Goal: Information Seeking & Learning: Learn about a topic

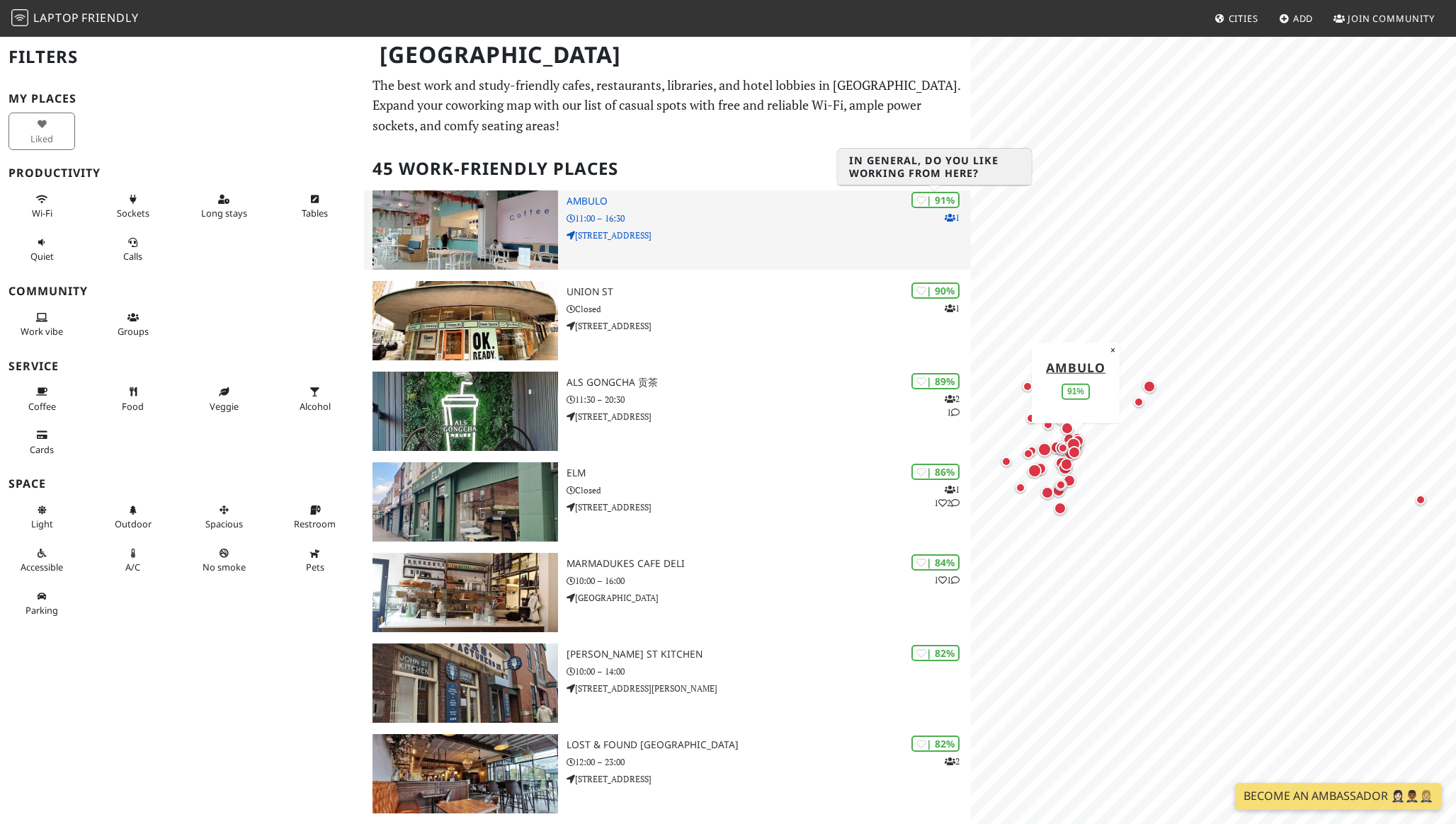
click at [948, 205] on div "| 91%" at bounding box center [935, 200] width 48 height 16
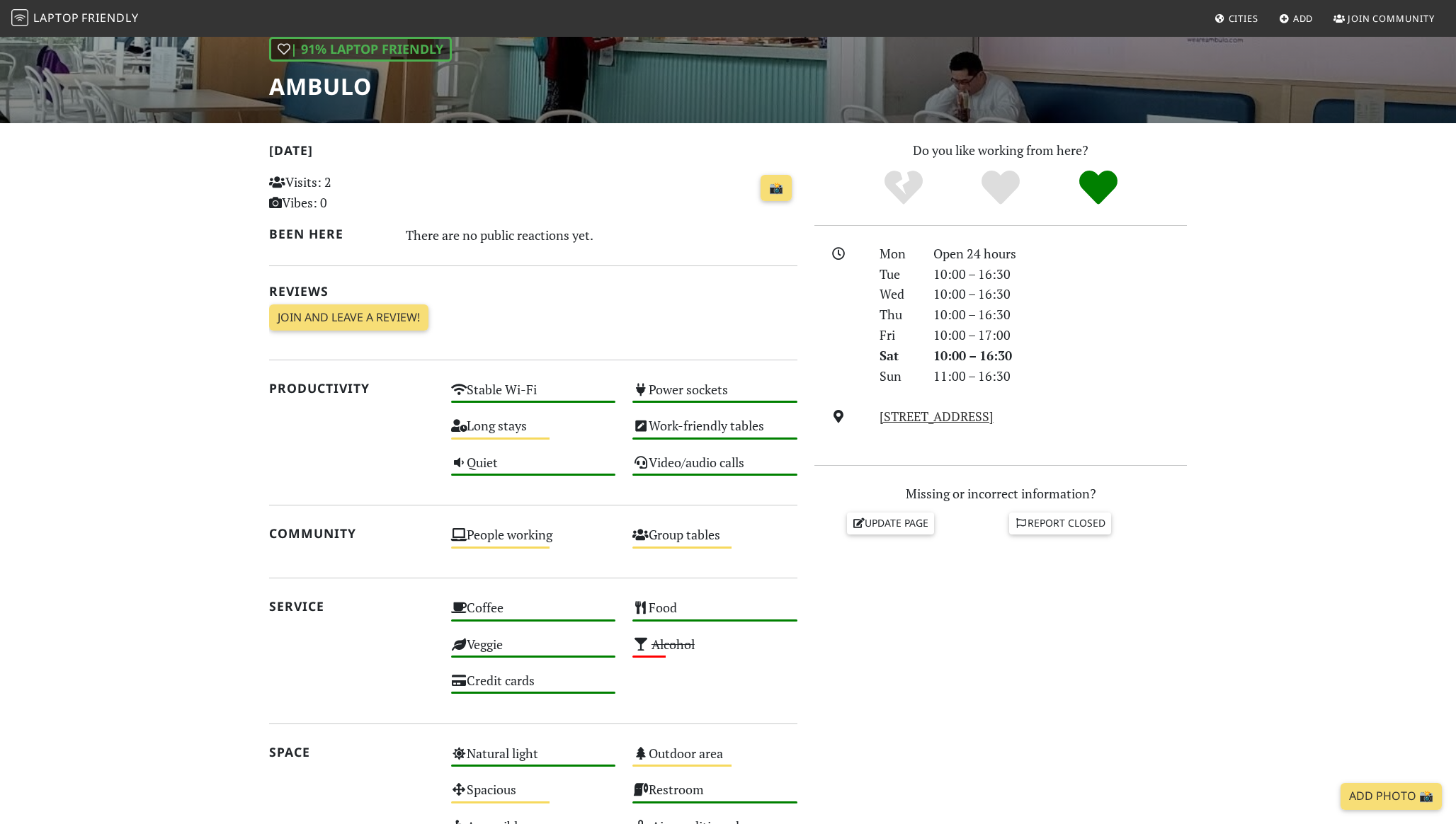
scroll to position [513, 0]
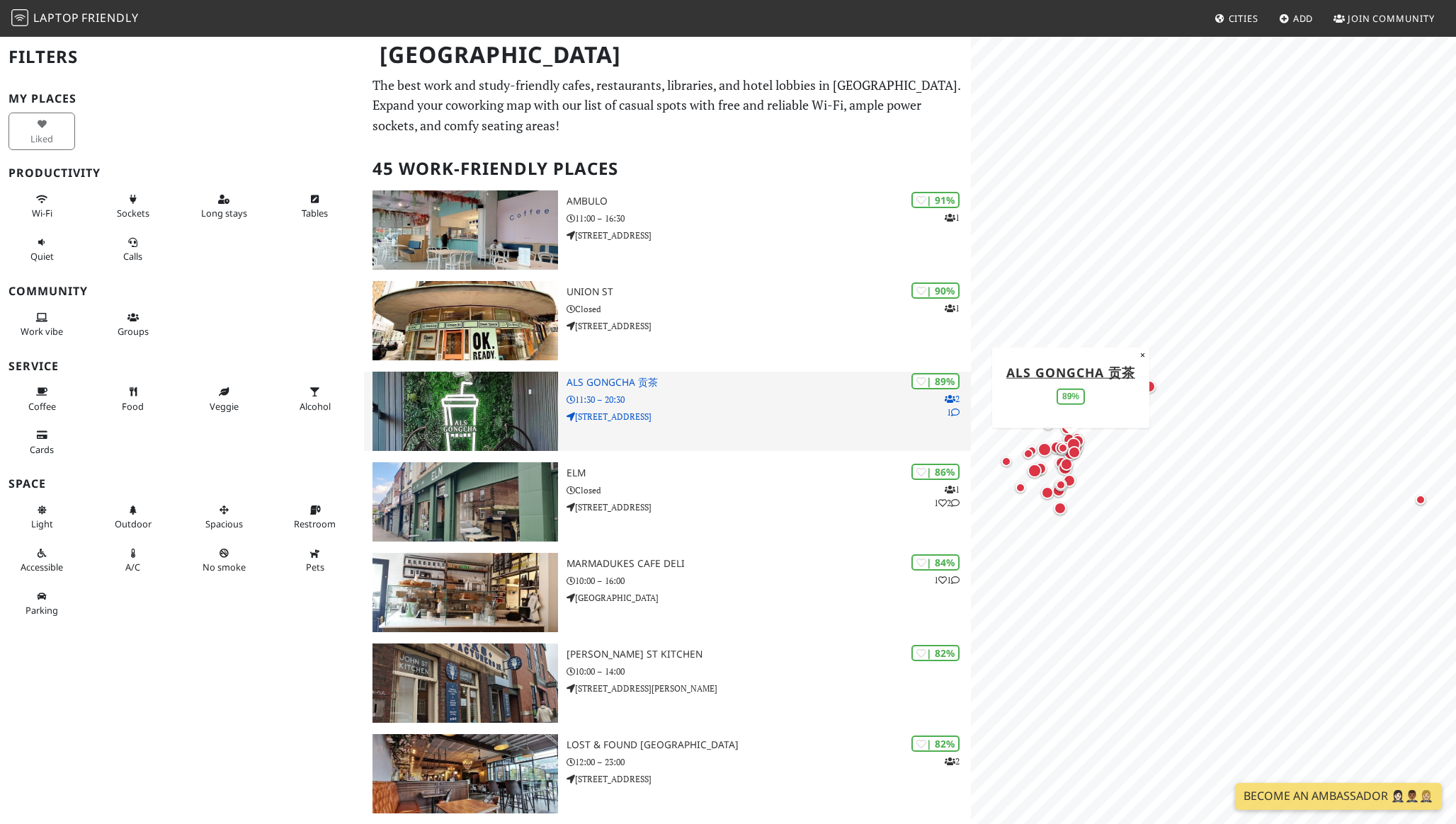
click at [952, 412] on icon at bounding box center [955, 413] width 9 height 9
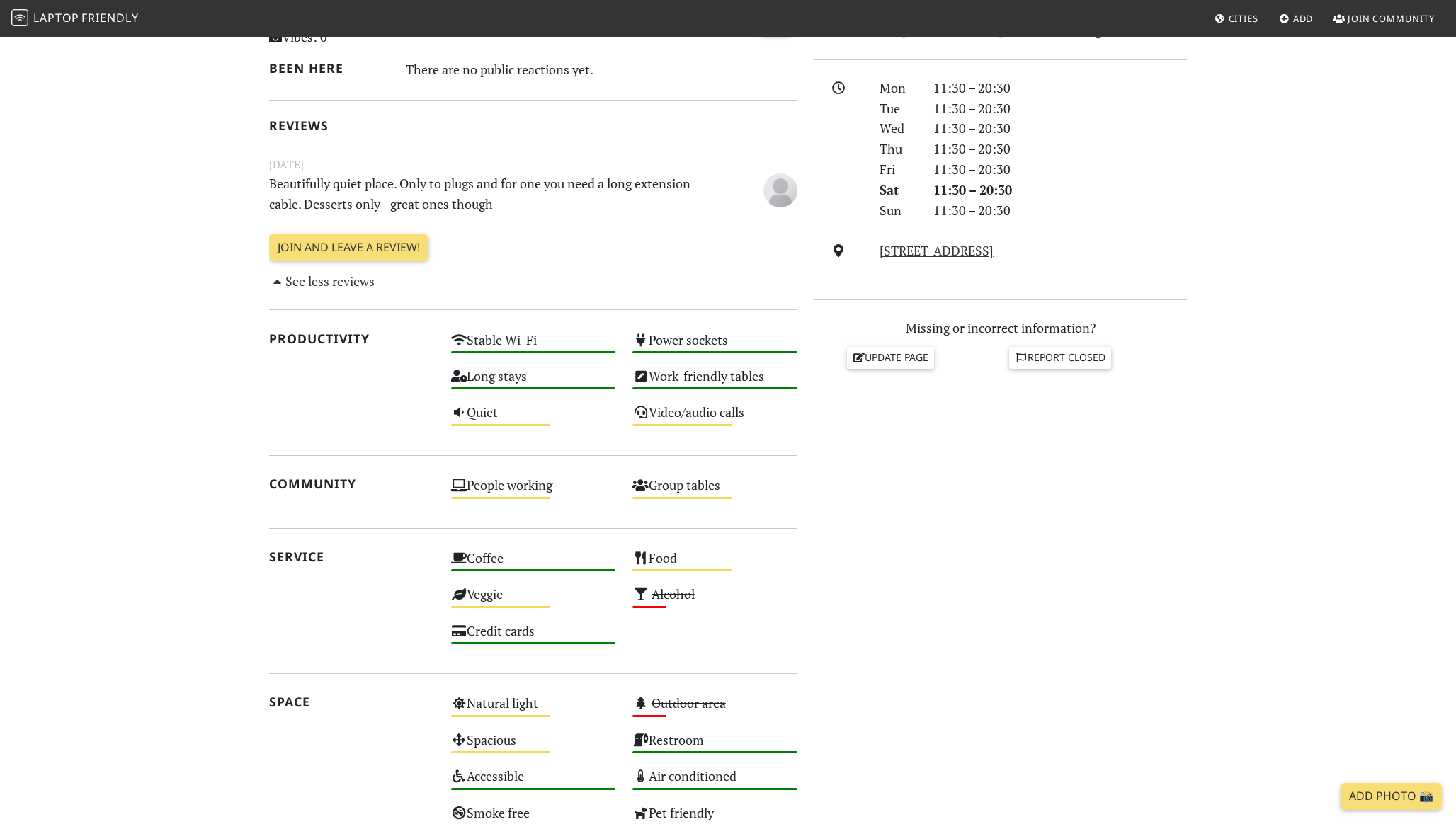
scroll to position [381, 0]
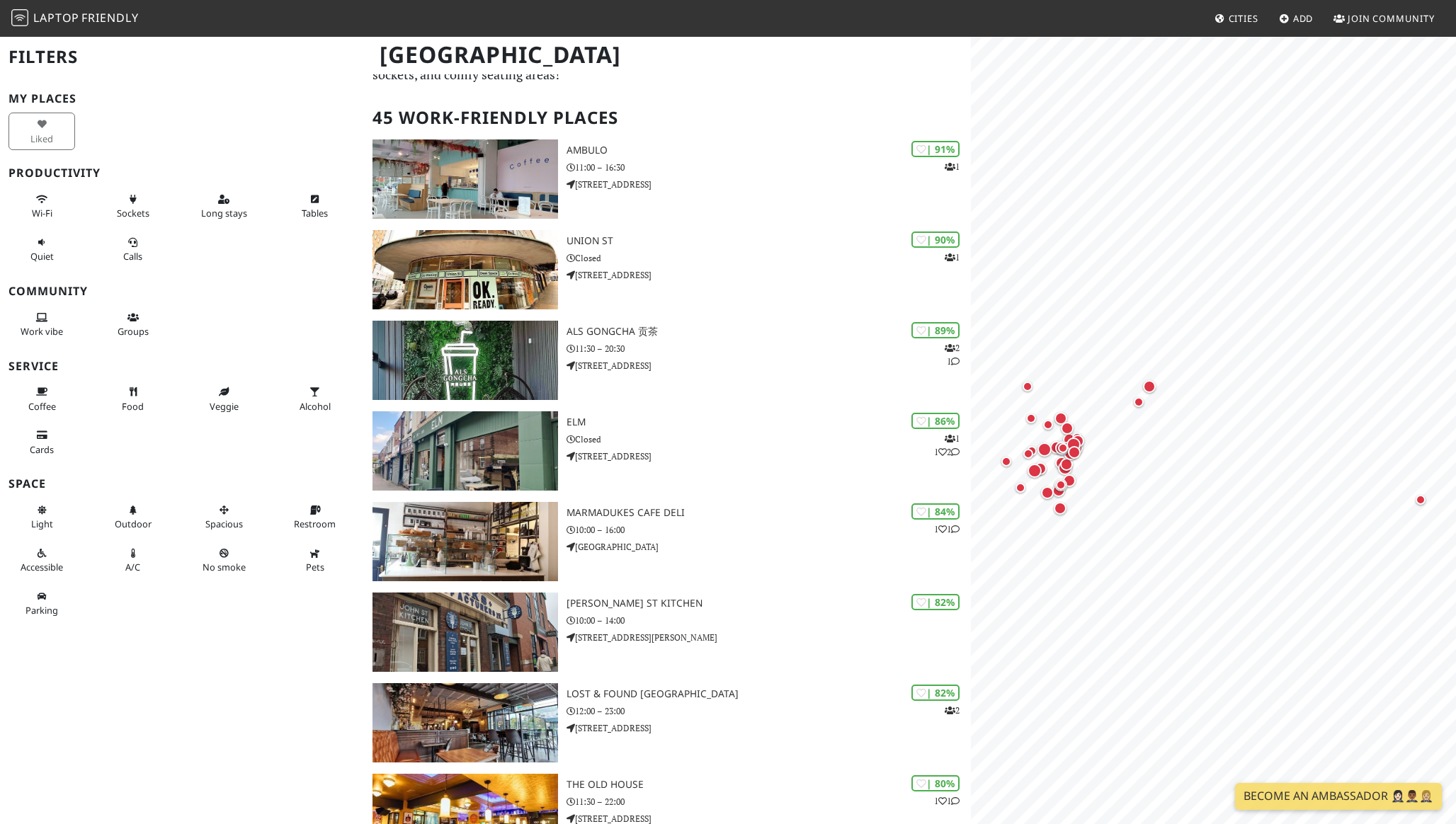
scroll to position [53, 0]
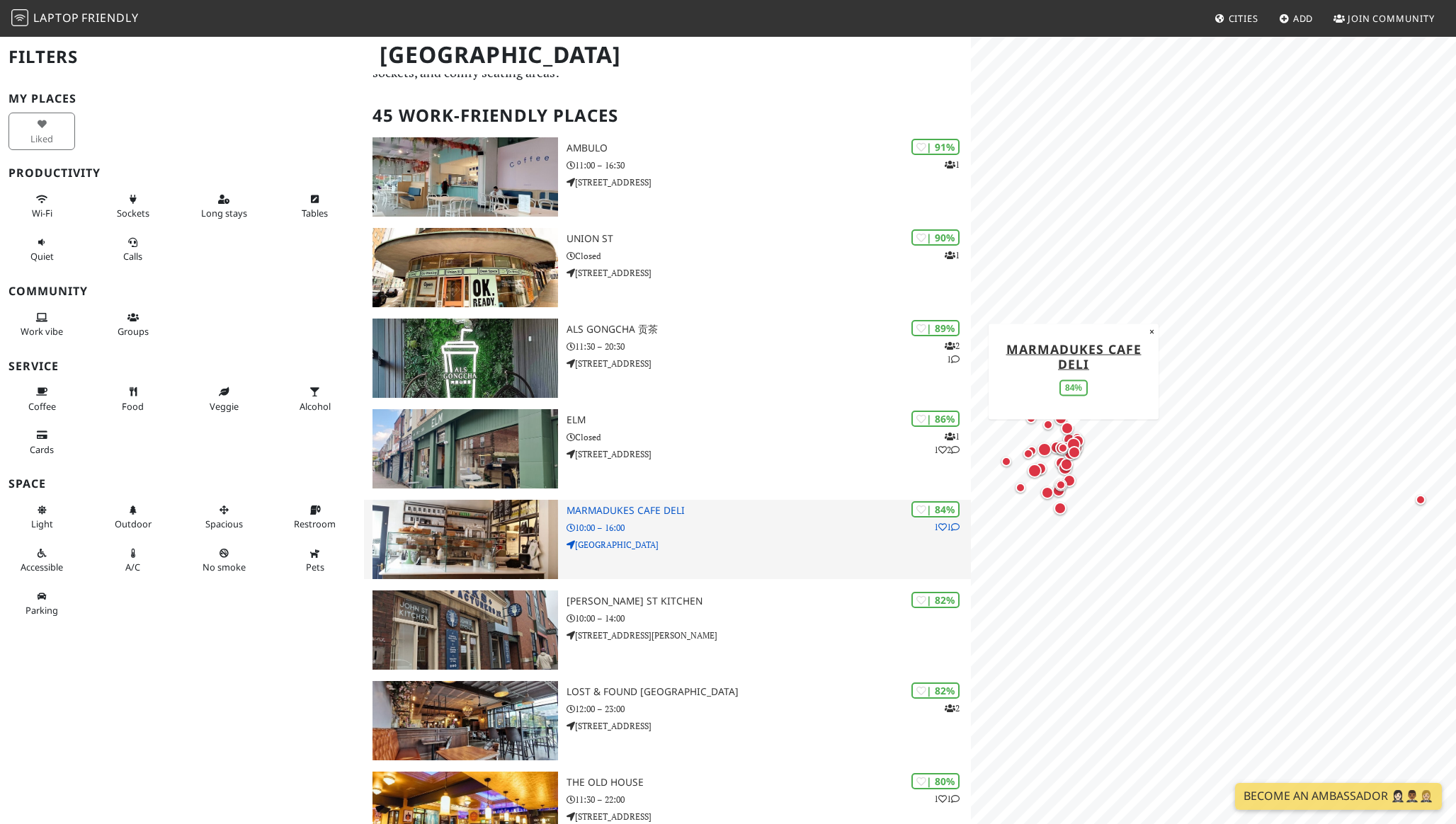
click at [951, 525] on icon at bounding box center [955, 527] width 9 height 9
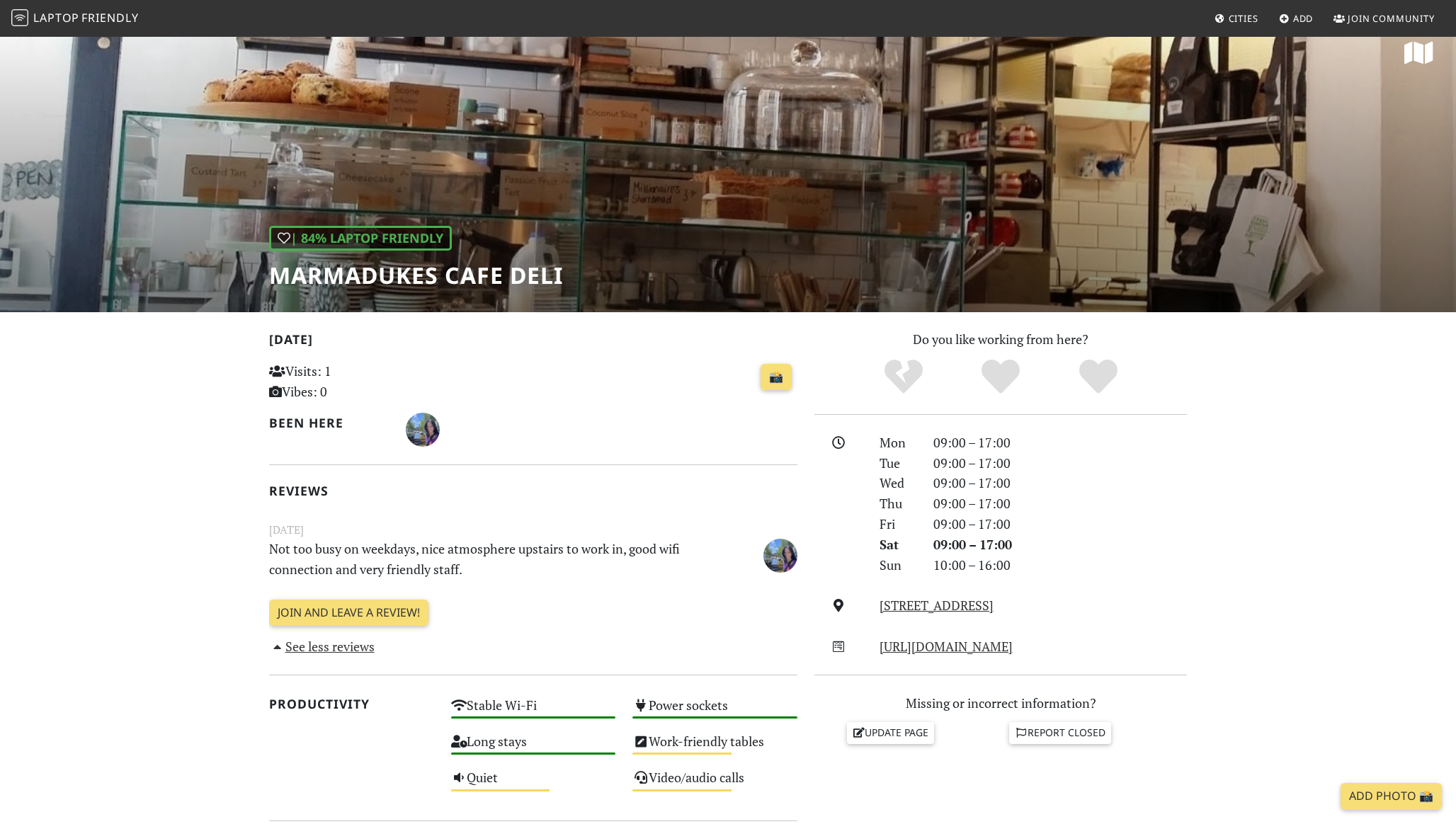
scroll to position [25, 0]
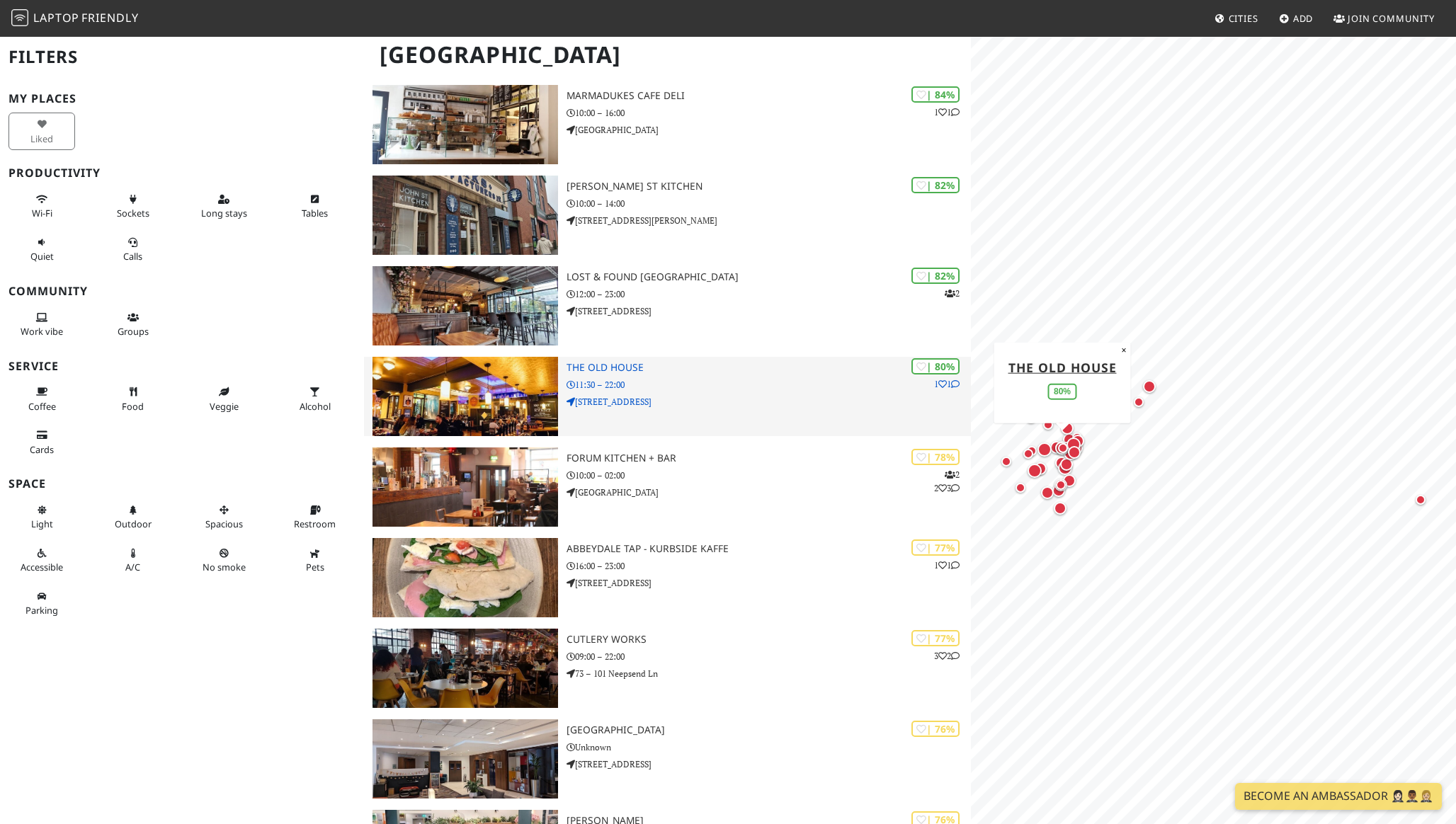
scroll to position [469, 0]
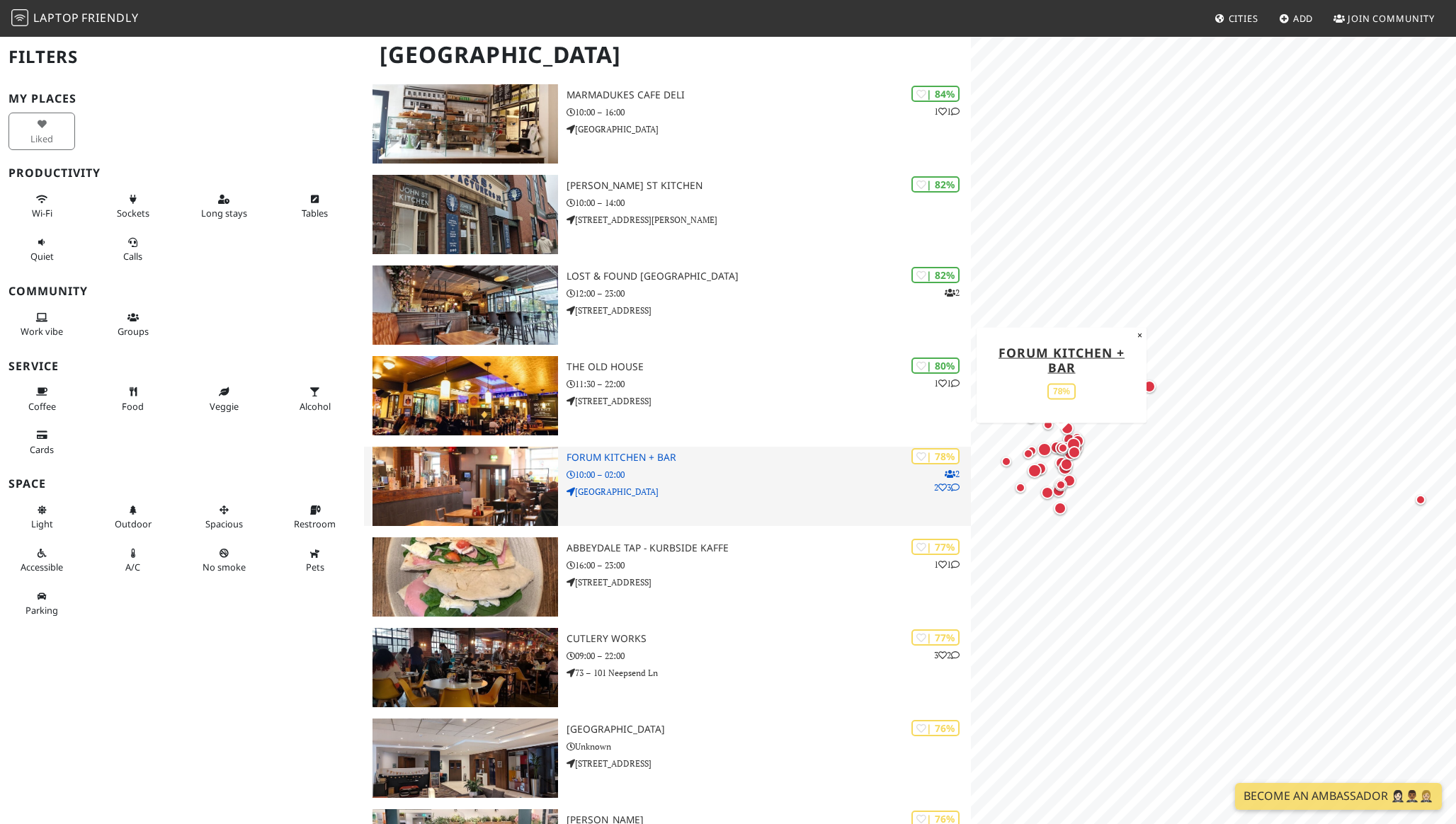
click at [956, 486] on icon at bounding box center [955, 488] width 9 height 9
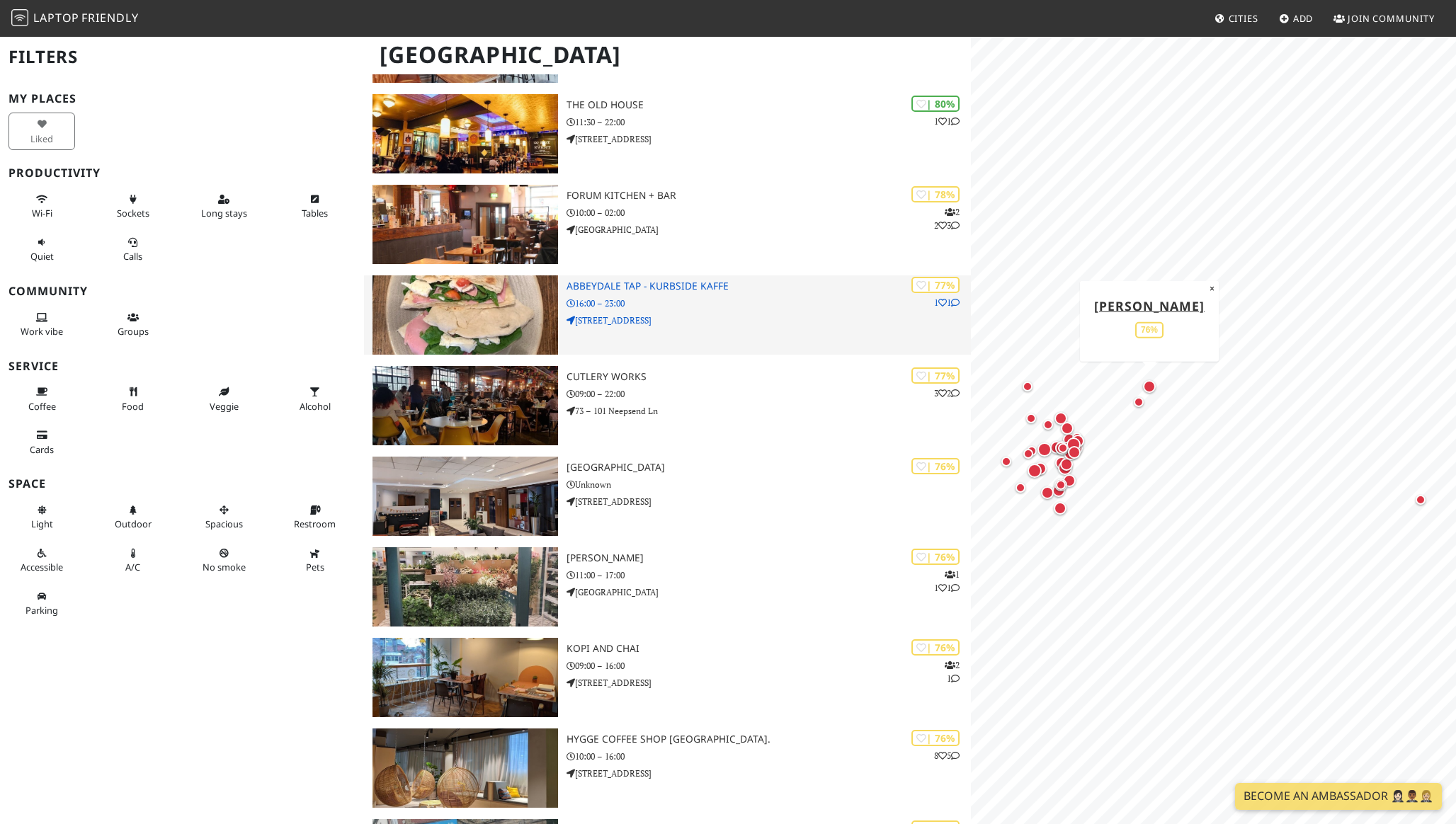
scroll to position [731, 0]
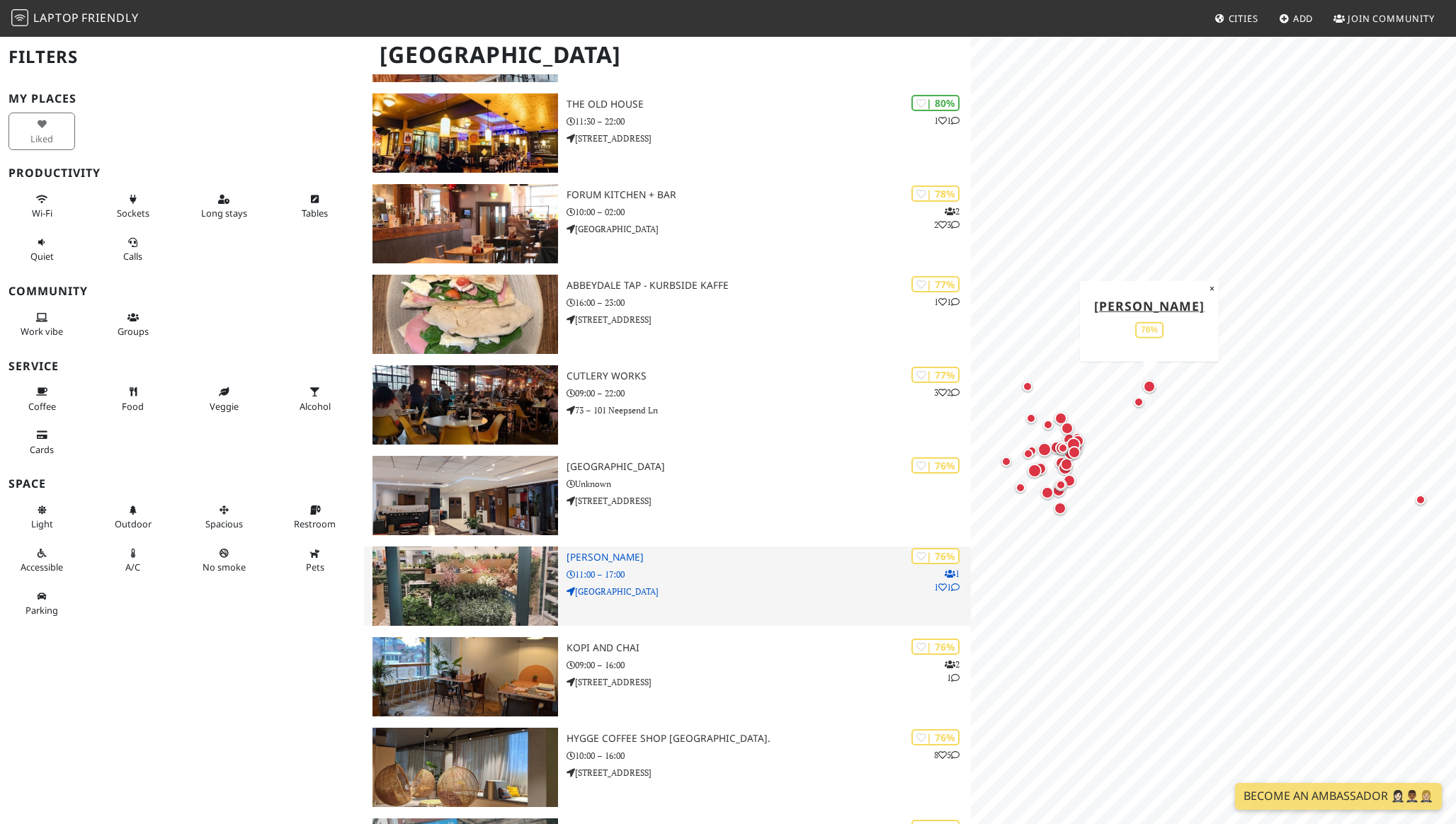
click at [954, 588] on icon at bounding box center [955, 588] width 9 height 9
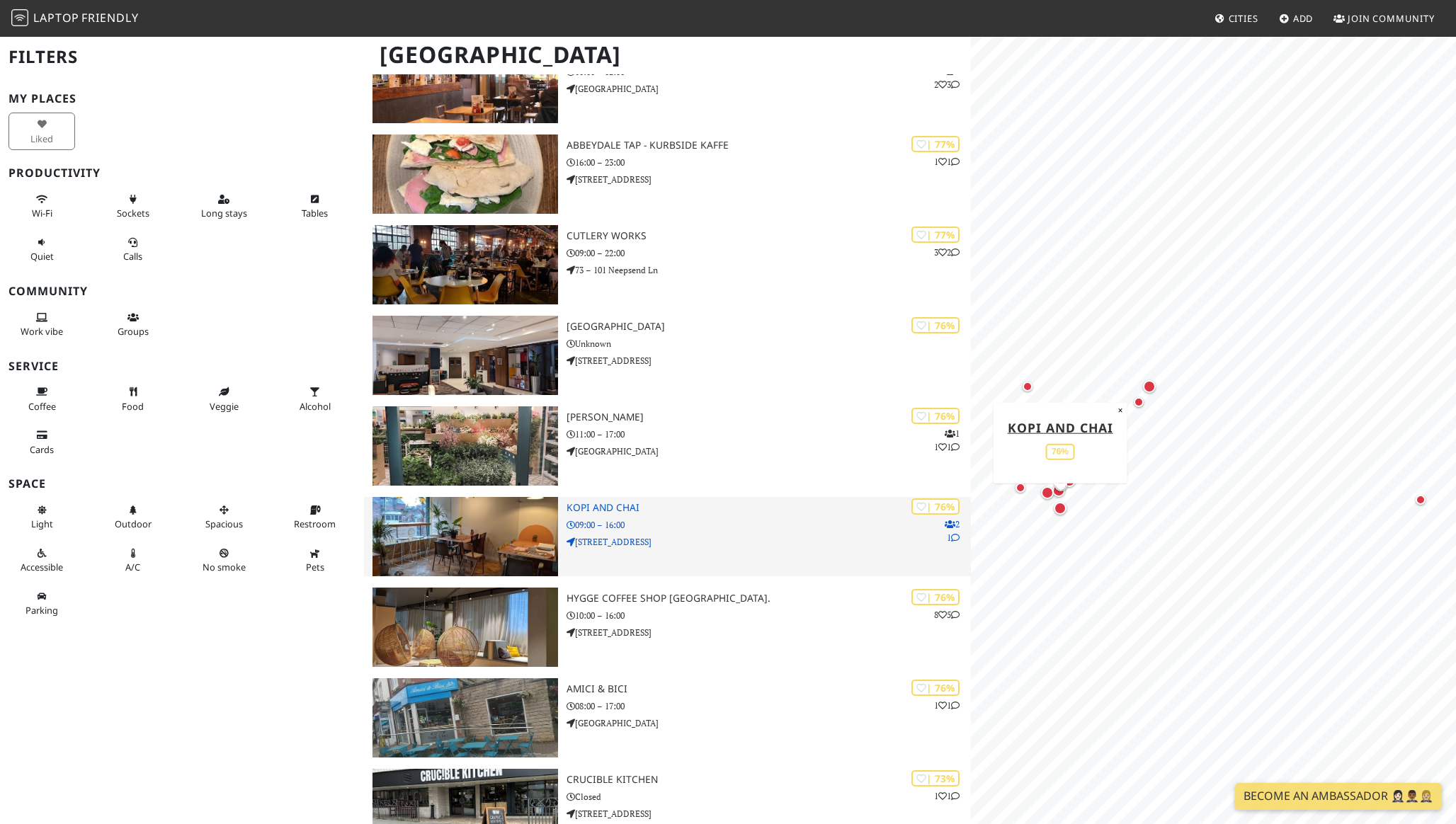
scroll to position [883, 0]
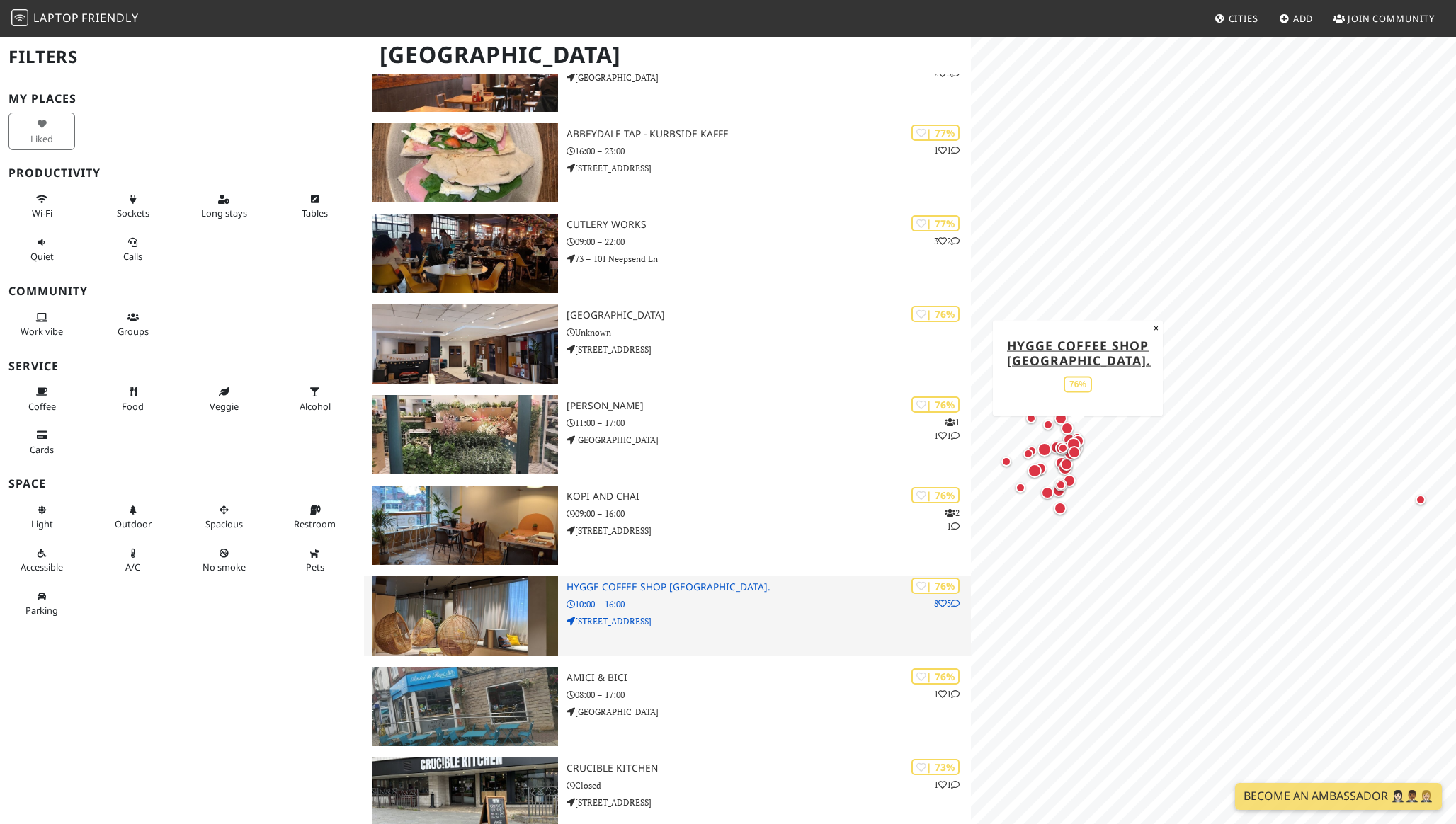
click at [953, 604] on icon at bounding box center [955, 604] width 9 height 9
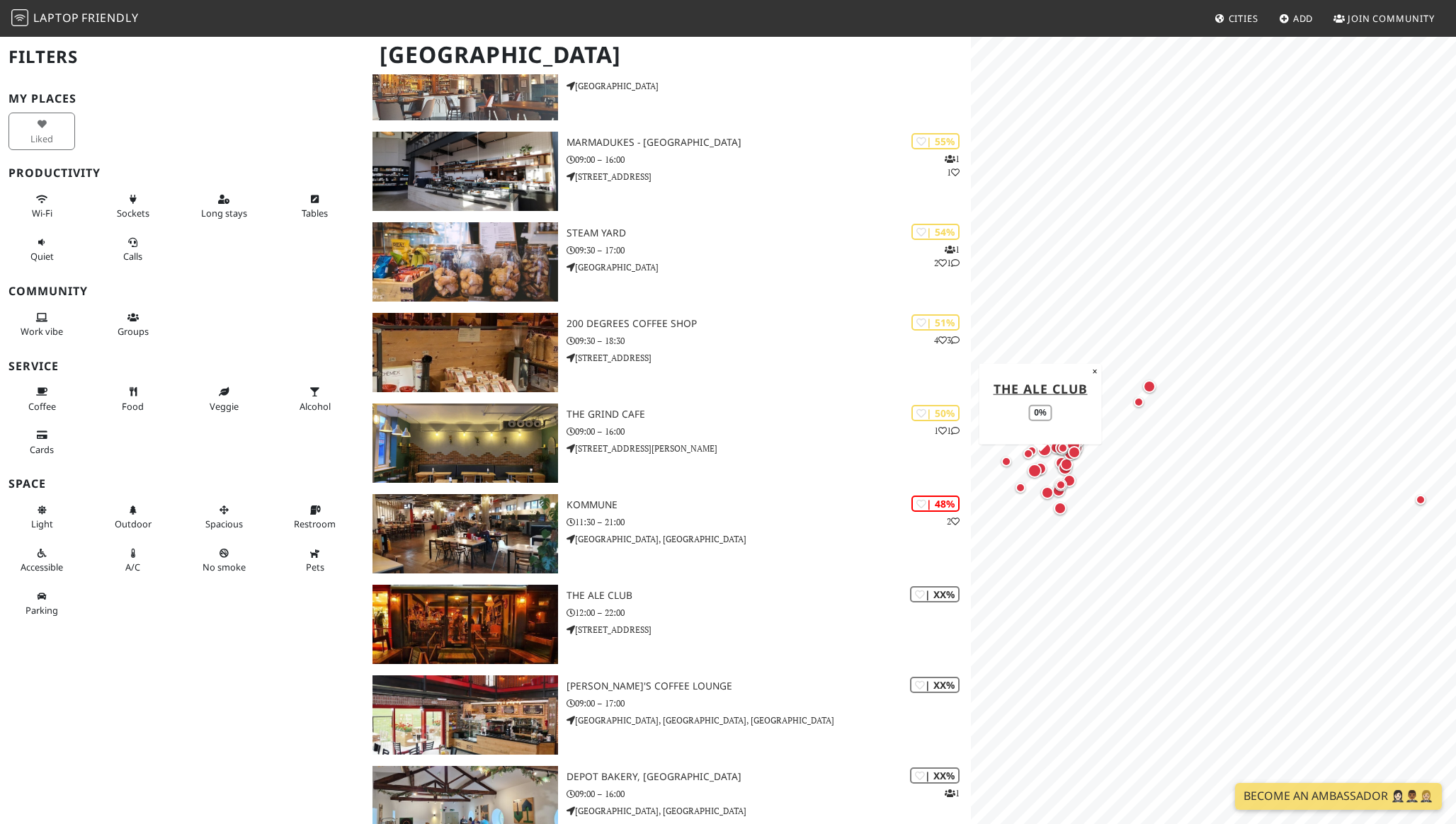
scroll to position [2599, 0]
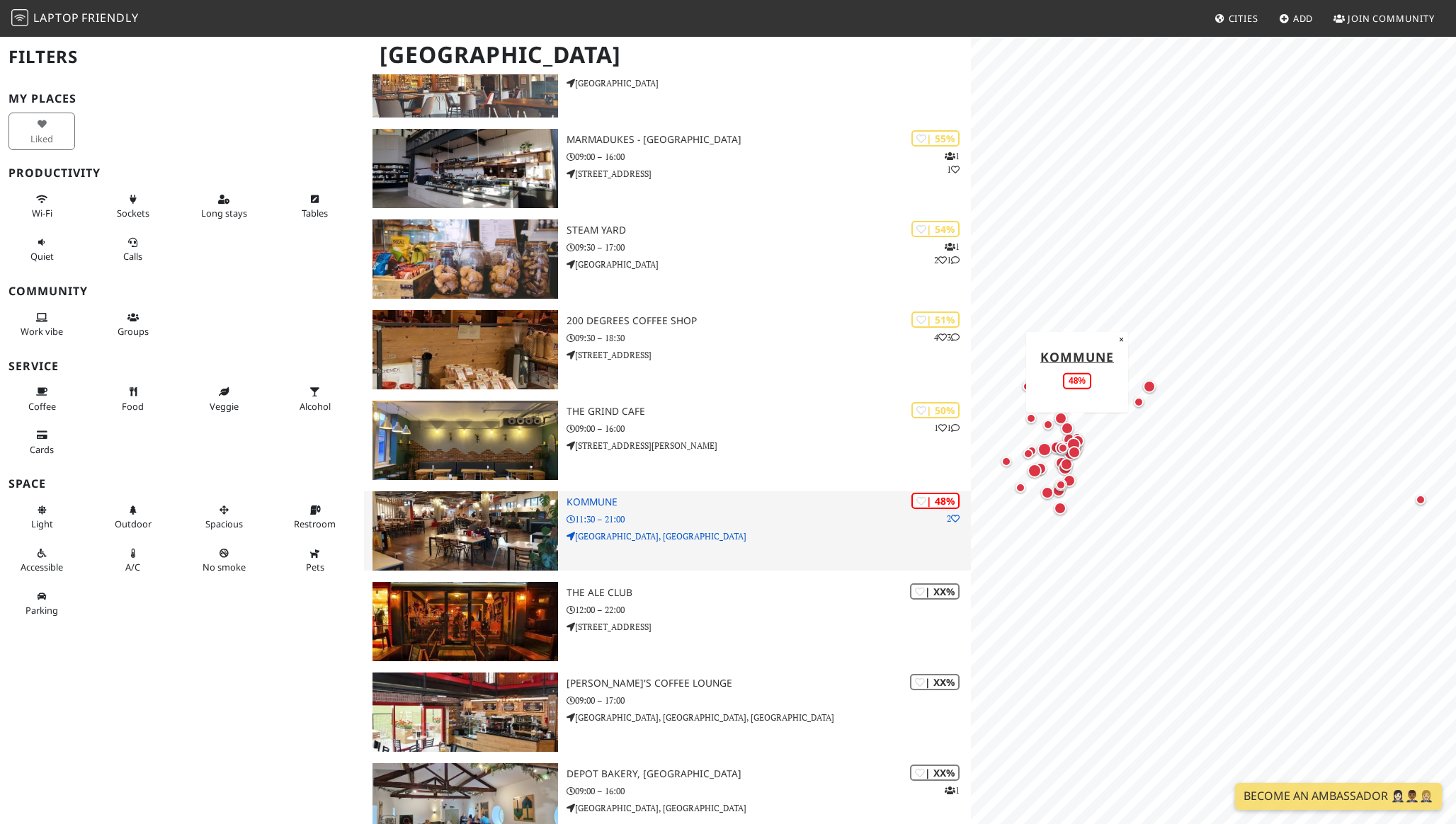
click at [954, 517] on icon at bounding box center [955, 519] width 9 height 9
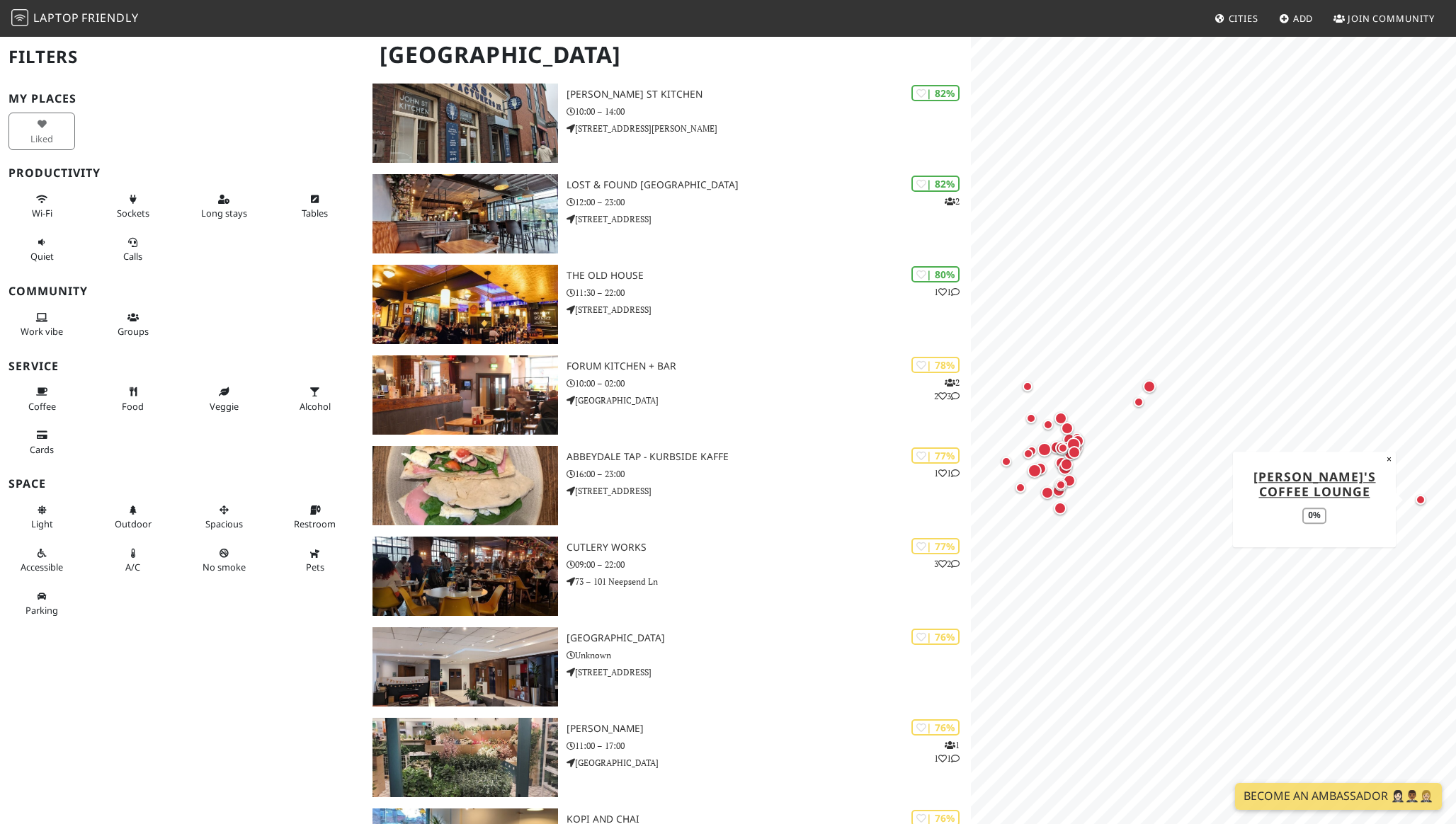
scroll to position [0, 0]
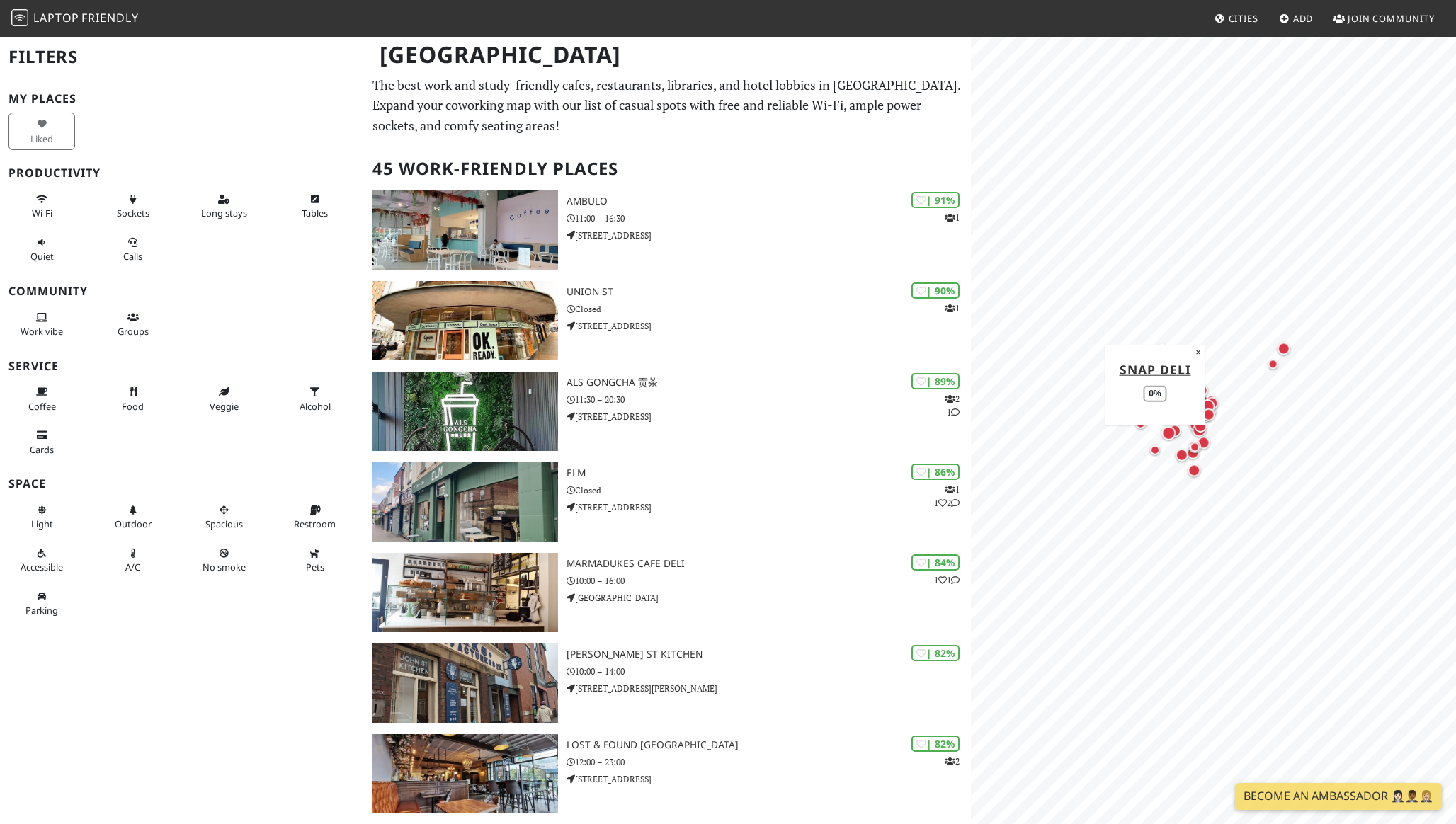
drag, startPoint x: 1159, startPoint y: 443, endPoint x: 1149, endPoint y: 448, distance: 11.2
click at [1150, 448] on div "Map marker" at bounding box center [1155, 450] width 10 height 10
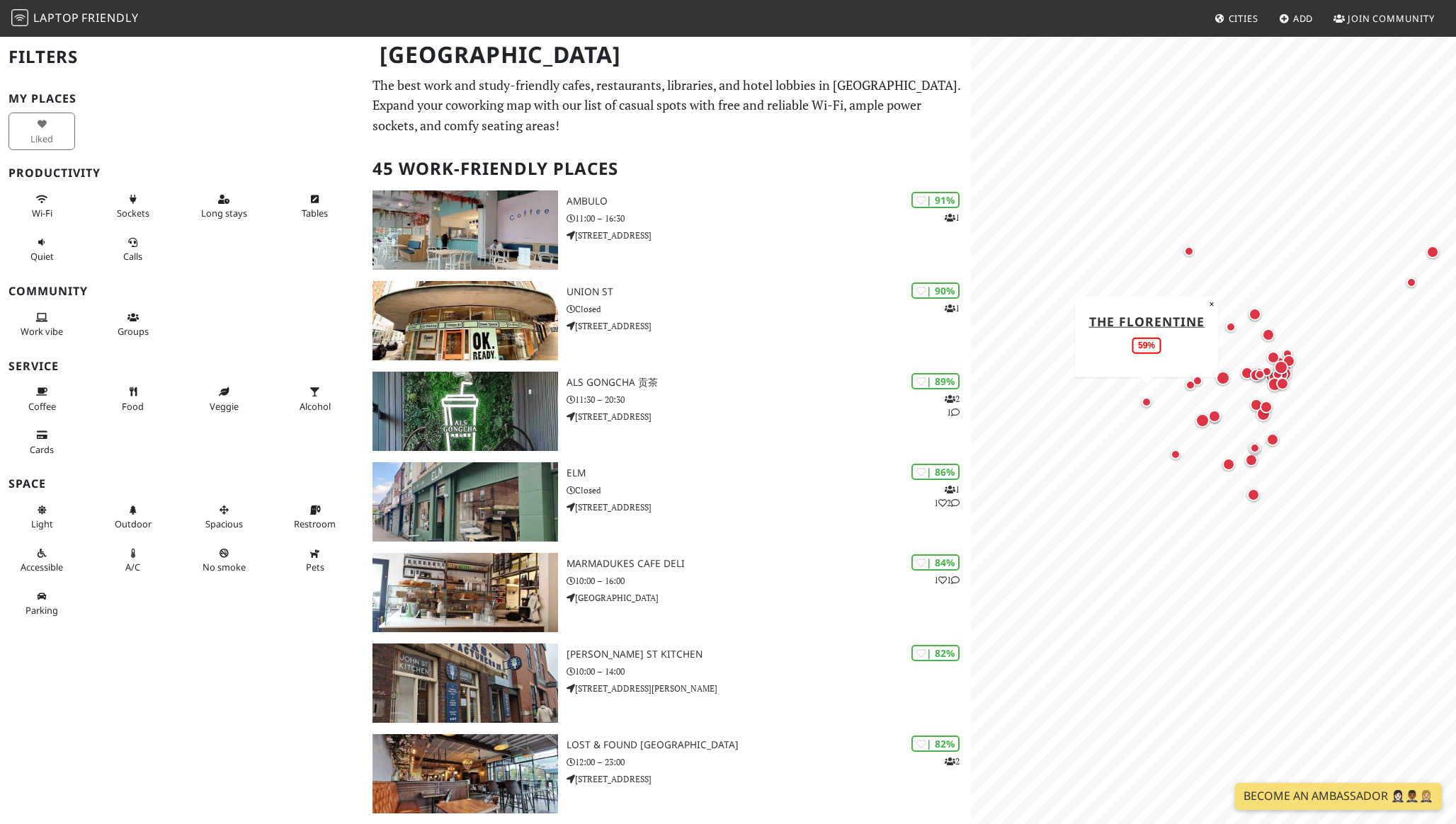
click at [1150, 402] on div "Map marker" at bounding box center [1146, 402] width 10 height 10
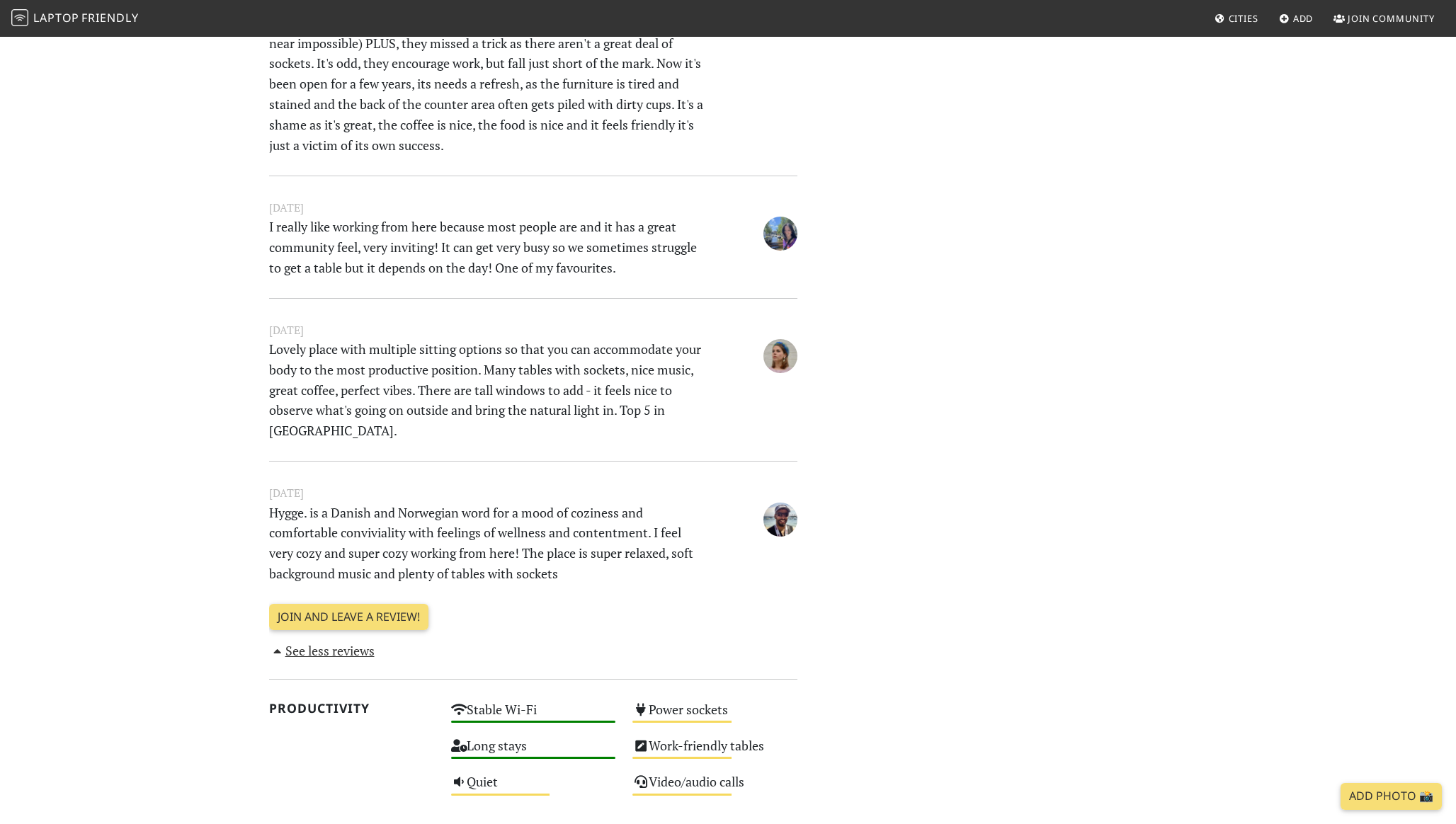
scroll to position [1076, 0]
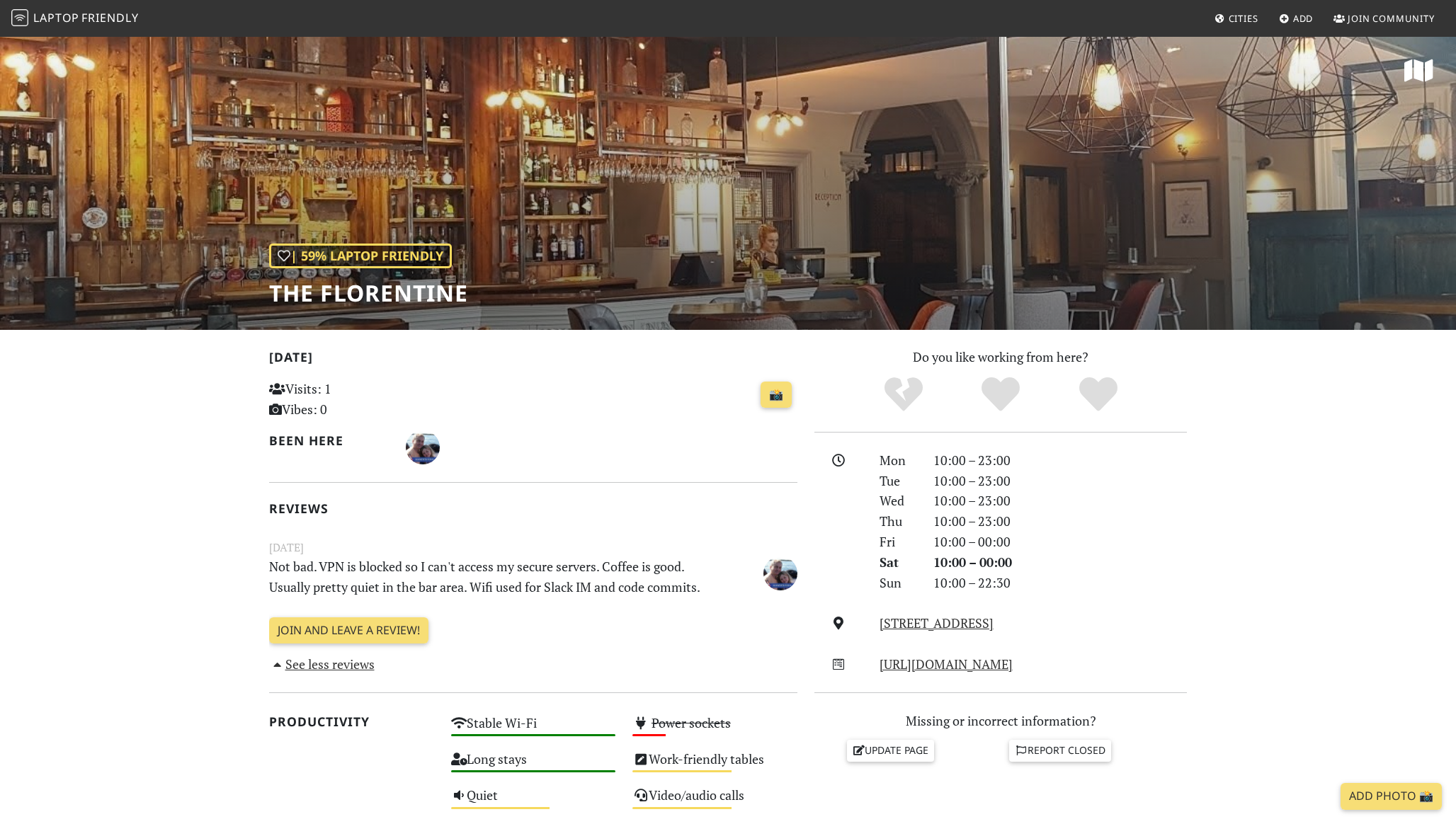
click at [397, 561] on p "Not bad. VPN is blocked so I can't access my secure servers. Coffee is good. Us…" at bounding box center [487, 576] width 454 height 41
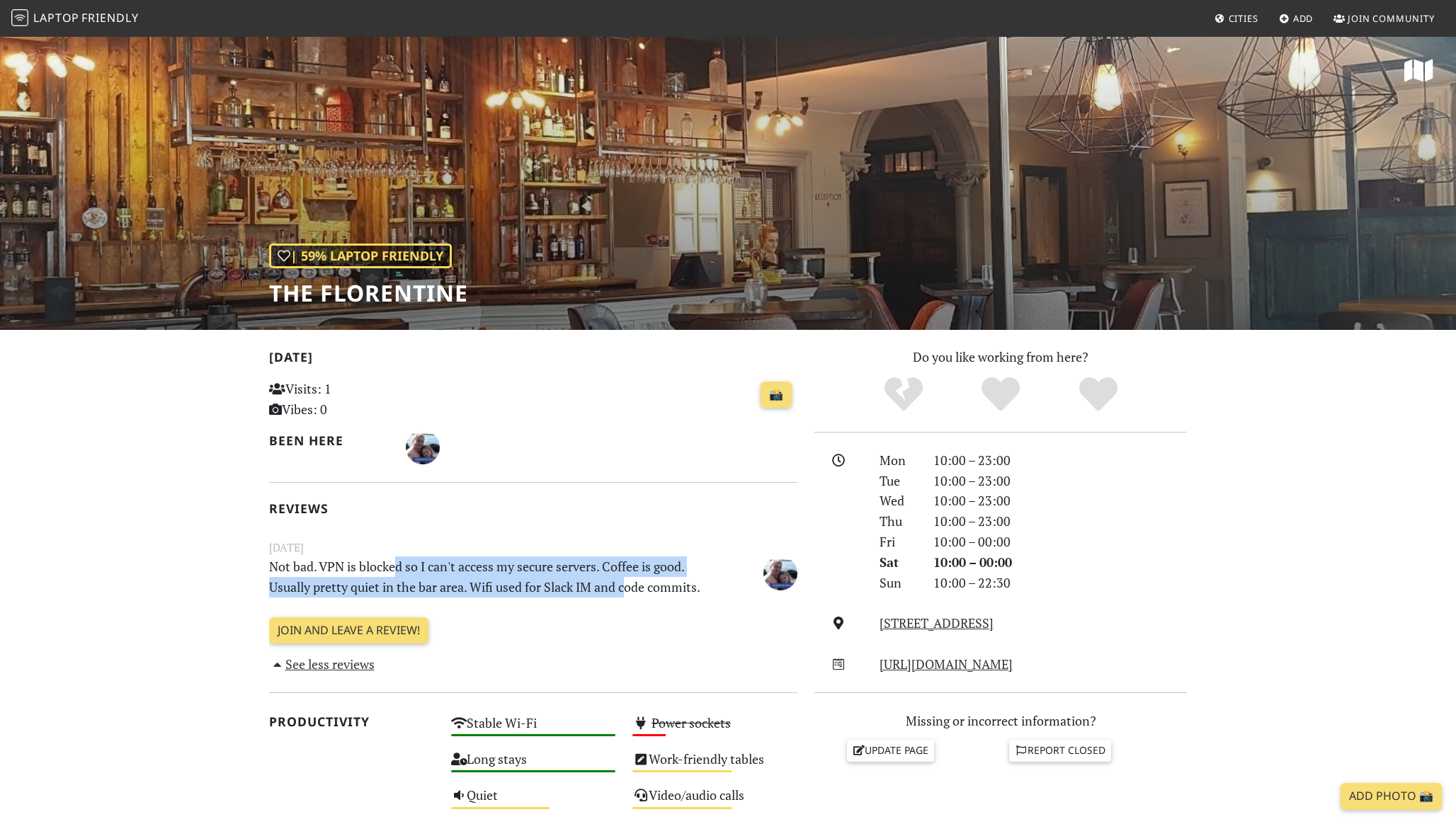
drag, startPoint x: 397, startPoint y: 561, endPoint x: 625, endPoint y: 588, distance: 229.6
click at [625, 588] on p "Not bad. VPN is blocked so I can't access my secure servers. Coffee is good. Us…" at bounding box center [487, 576] width 454 height 41
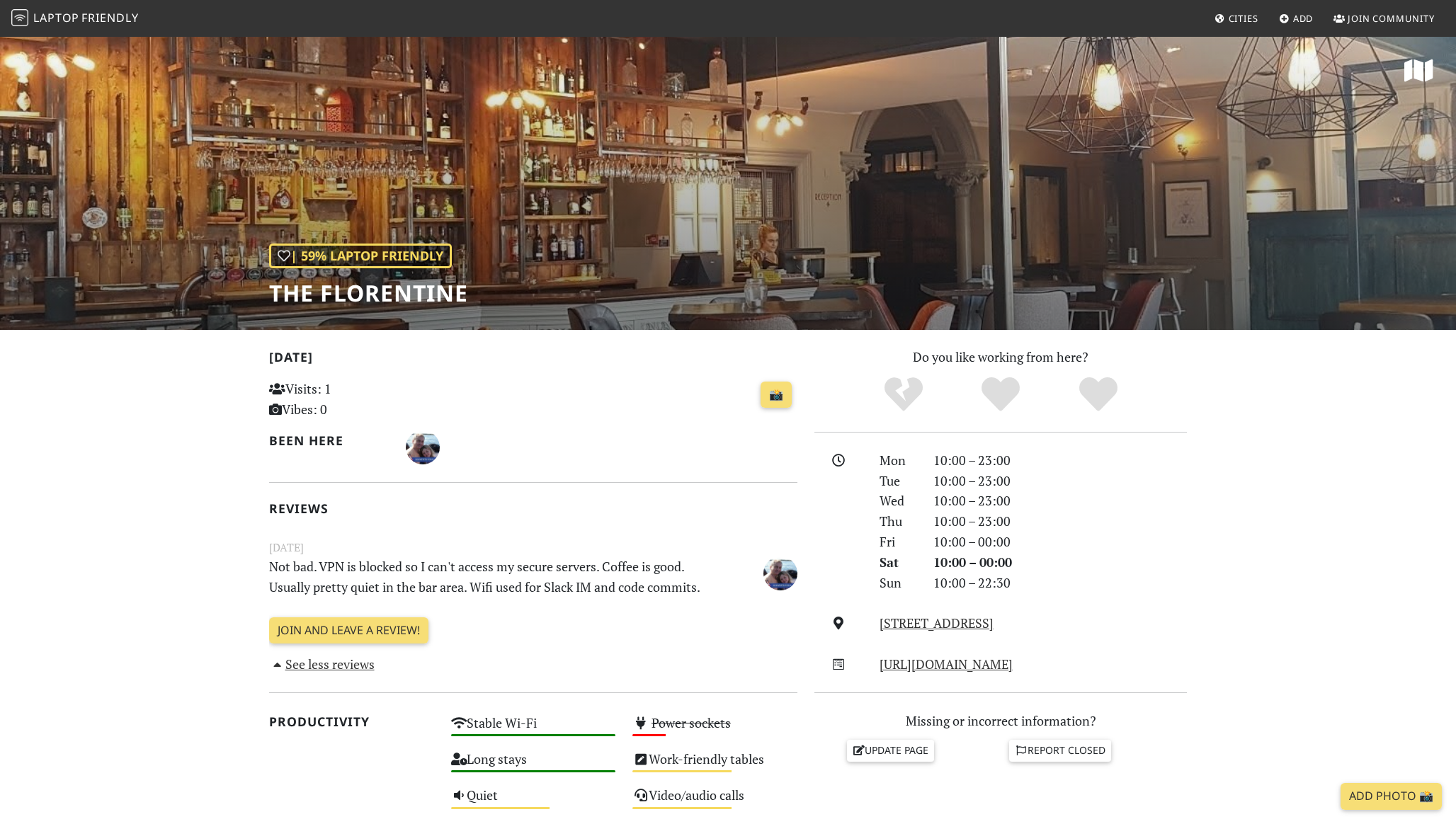
click at [617, 305] on div "| 59% Laptop Friendly The Florentine" at bounding box center [728, 182] width 1456 height 295
click at [606, 425] on div "📸" at bounding box center [624, 403] width 363 height 55
